Goal: Obtain resource: Obtain resource

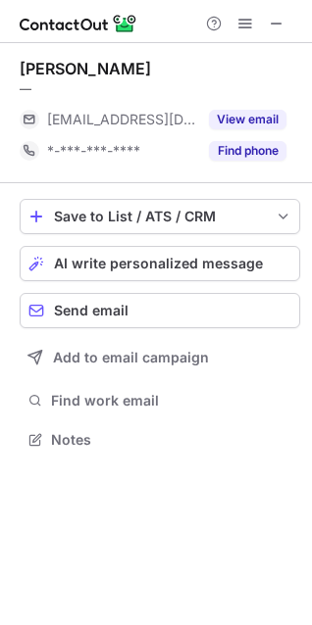
scroll to position [425, 312]
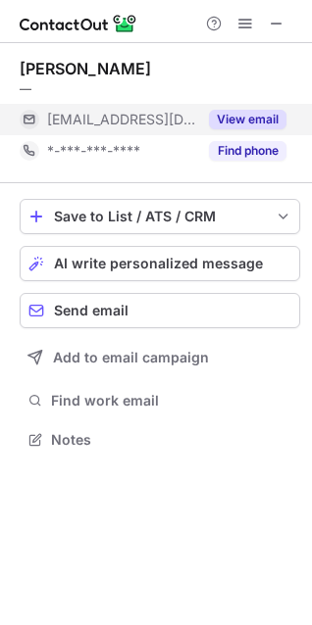
click at [271, 114] on button "View email" at bounding box center [247, 120] width 77 height 20
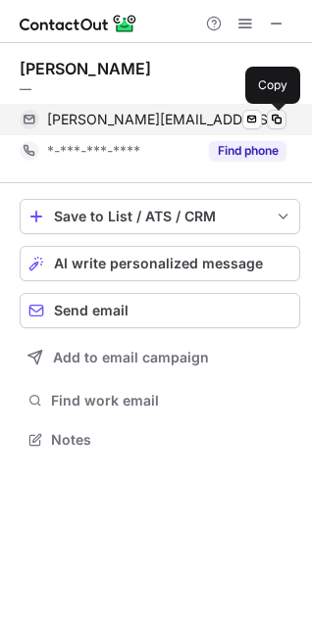
click at [278, 119] on span at bounding box center [276, 120] width 16 height 16
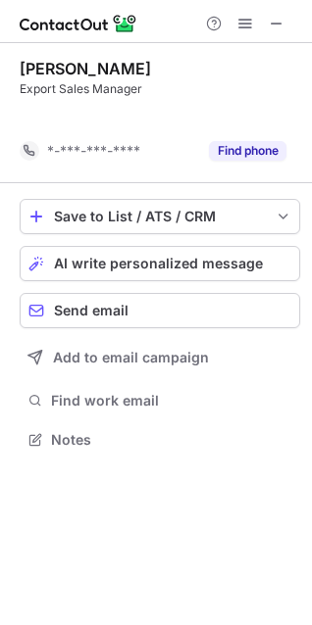
scroll to position [394, 312]
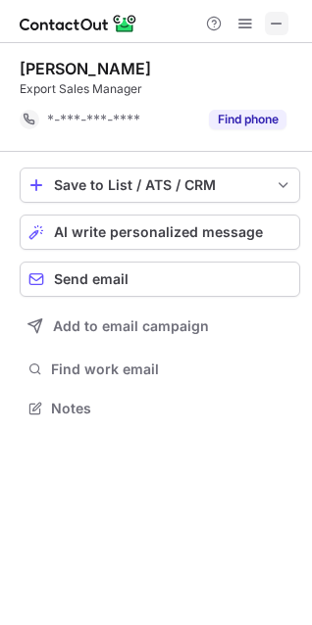
click at [276, 24] on span at bounding box center [276, 24] width 16 height 16
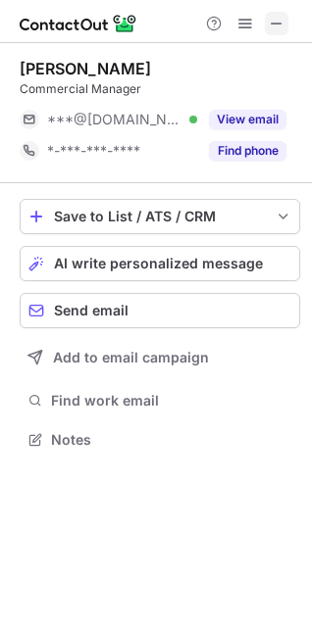
scroll to position [9, 9]
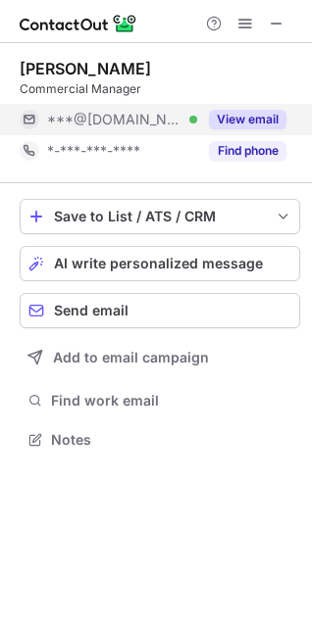
click at [258, 109] on div "View email" at bounding box center [241, 119] width 89 height 31
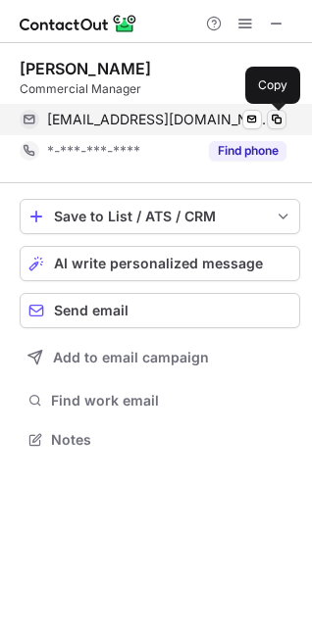
click at [281, 116] on span at bounding box center [276, 120] width 16 height 16
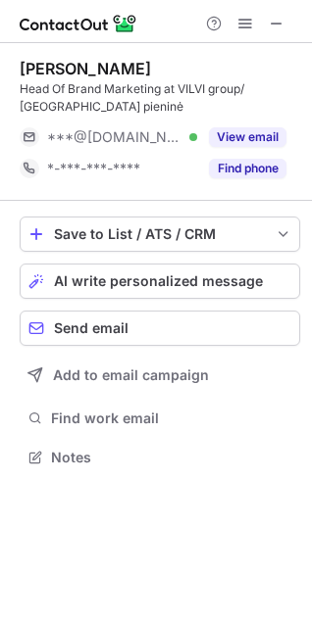
scroll to position [443, 312]
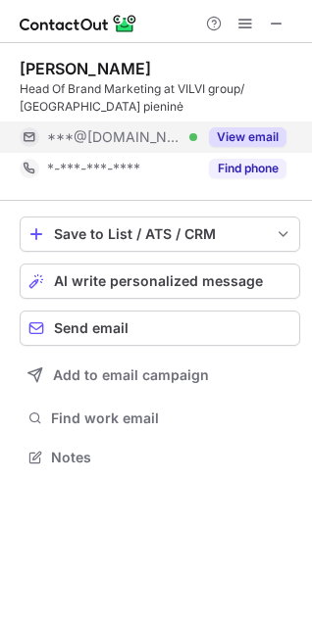
click at [250, 125] on div "View email" at bounding box center [241, 137] width 89 height 31
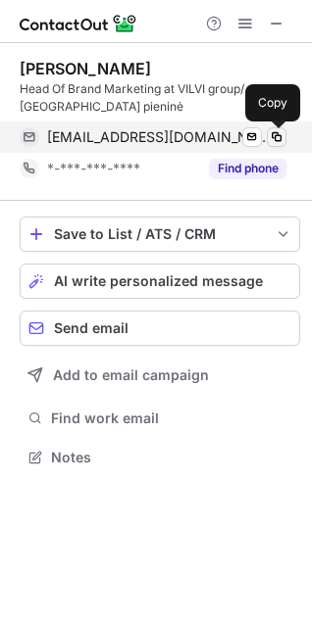
click at [268, 143] on span at bounding box center [276, 137] width 16 height 16
click at [277, 136] on span at bounding box center [276, 137] width 16 height 16
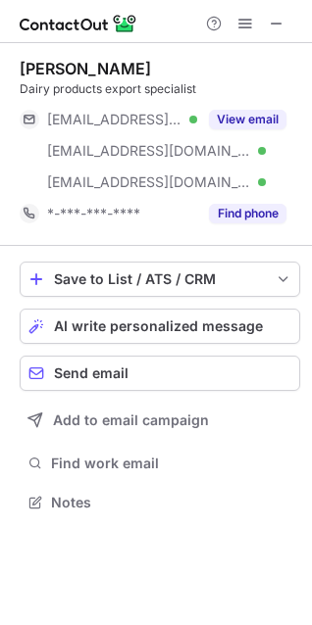
scroll to position [488, 312]
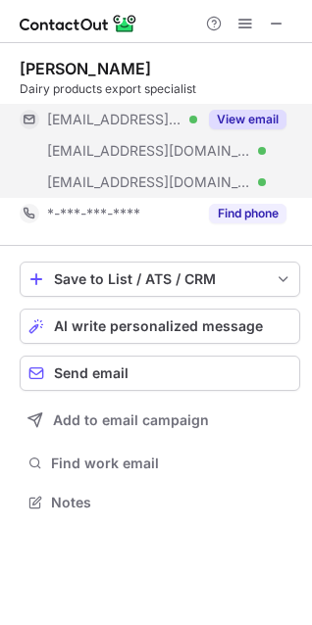
click at [254, 112] on button "View email" at bounding box center [247, 120] width 77 height 20
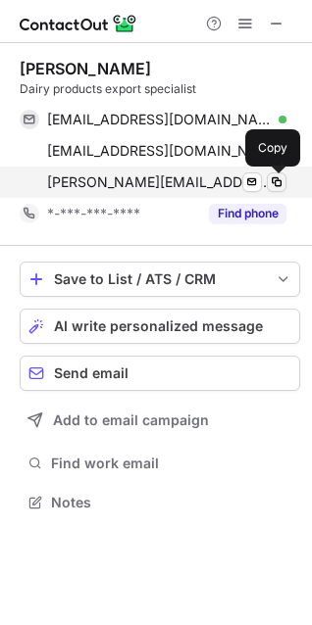
click at [278, 183] on span at bounding box center [276, 182] width 16 height 16
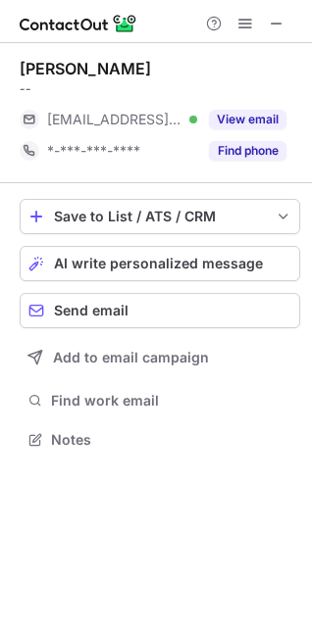
scroll to position [425, 312]
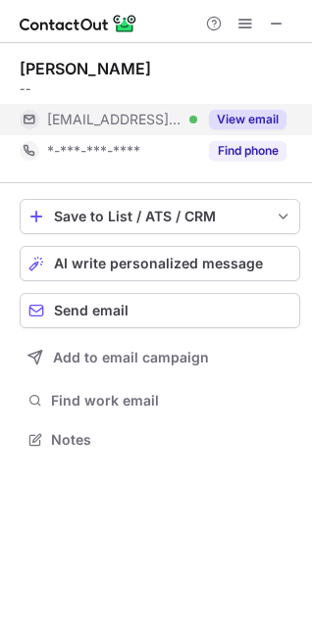
click at [256, 108] on div "View email" at bounding box center [241, 119] width 89 height 31
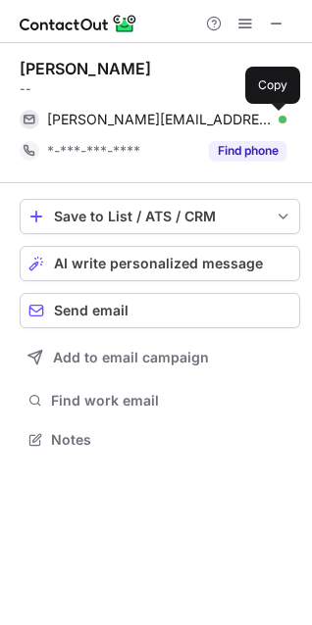
click at [278, 119] on span at bounding box center [276, 120] width 16 height 16
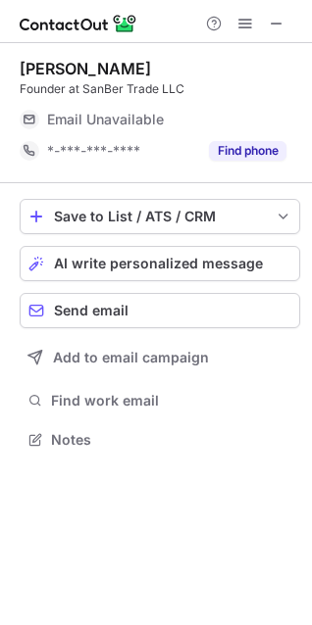
scroll to position [9, 9]
click at [279, 20] on span at bounding box center [276, 24] width 16 height 16
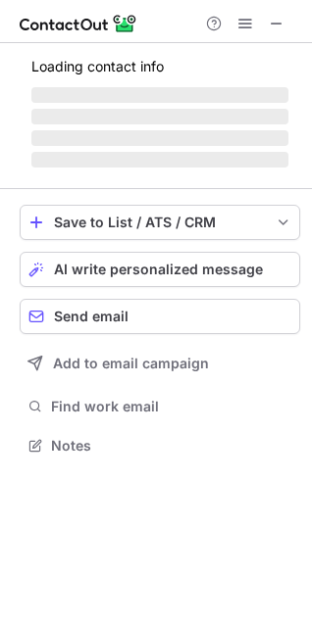
scroll to position [9, 9]
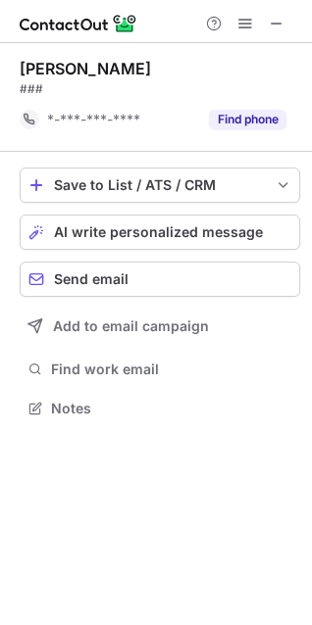
scroll to position [394, 312]
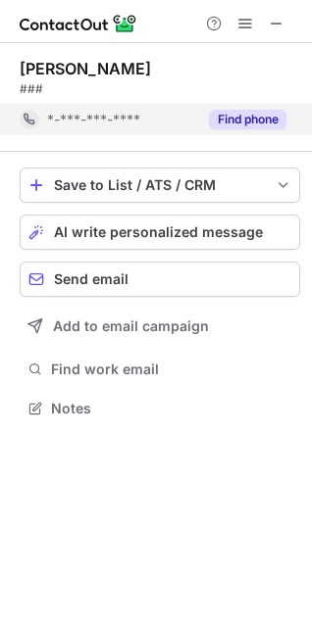
click at [275, 107] on div "Find phone" at bounding box center [241, 119] width 89 height 31
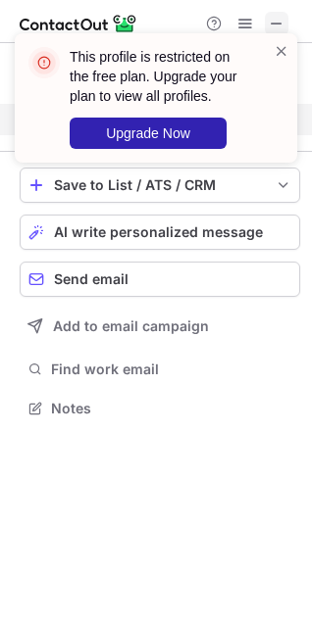
click at [283, 41] on span at bounding box center [281, 51] width 16 height 20
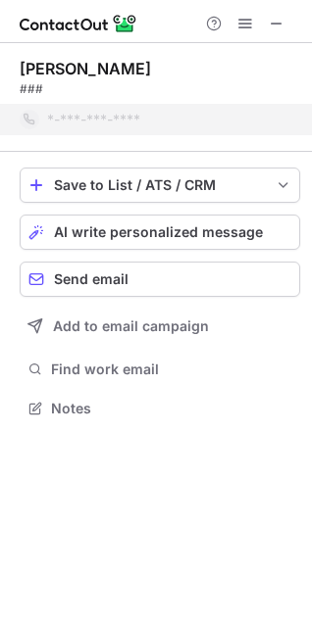
click at [286, 31] on div "This profile is restricted on the free plan. Upgrade your plan to view all prof…" at bounding box center [156, 33] width 314 height 39
click at [278, 24] on span at bounding box center [276, 24] width 16 height 16
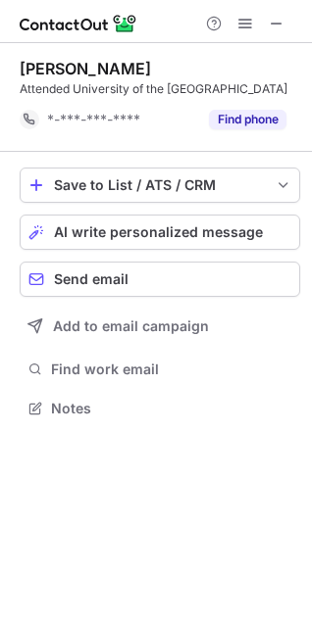
scroll to position [394, 312]
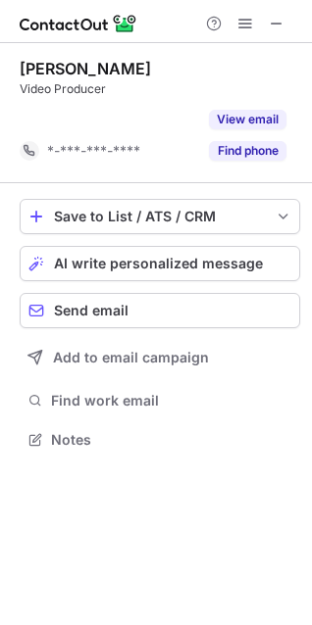
scroll to position [394, 312]
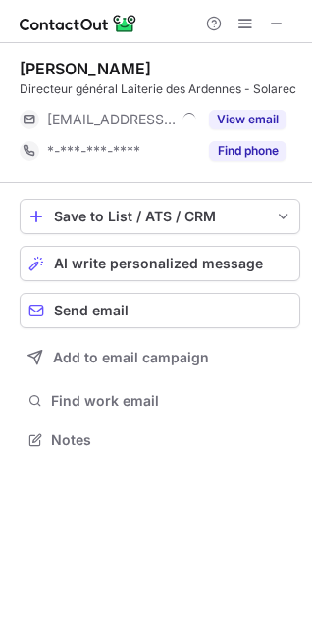
scroll to position [9, 9]
click at [289, 15] on div at bounding box center [245, 24] width 94 height 24
click at [283, 22] on span at bounding box center [276, 24] width 16 height 16
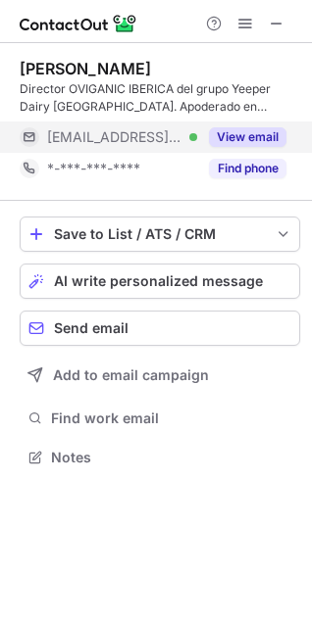
scroll to position [443, 312]
click at [242, 141] on button "View email" at bounding box center [247, 137] width 77 height 20
